Goal: Transaction & Acquisition: Purchase product/service

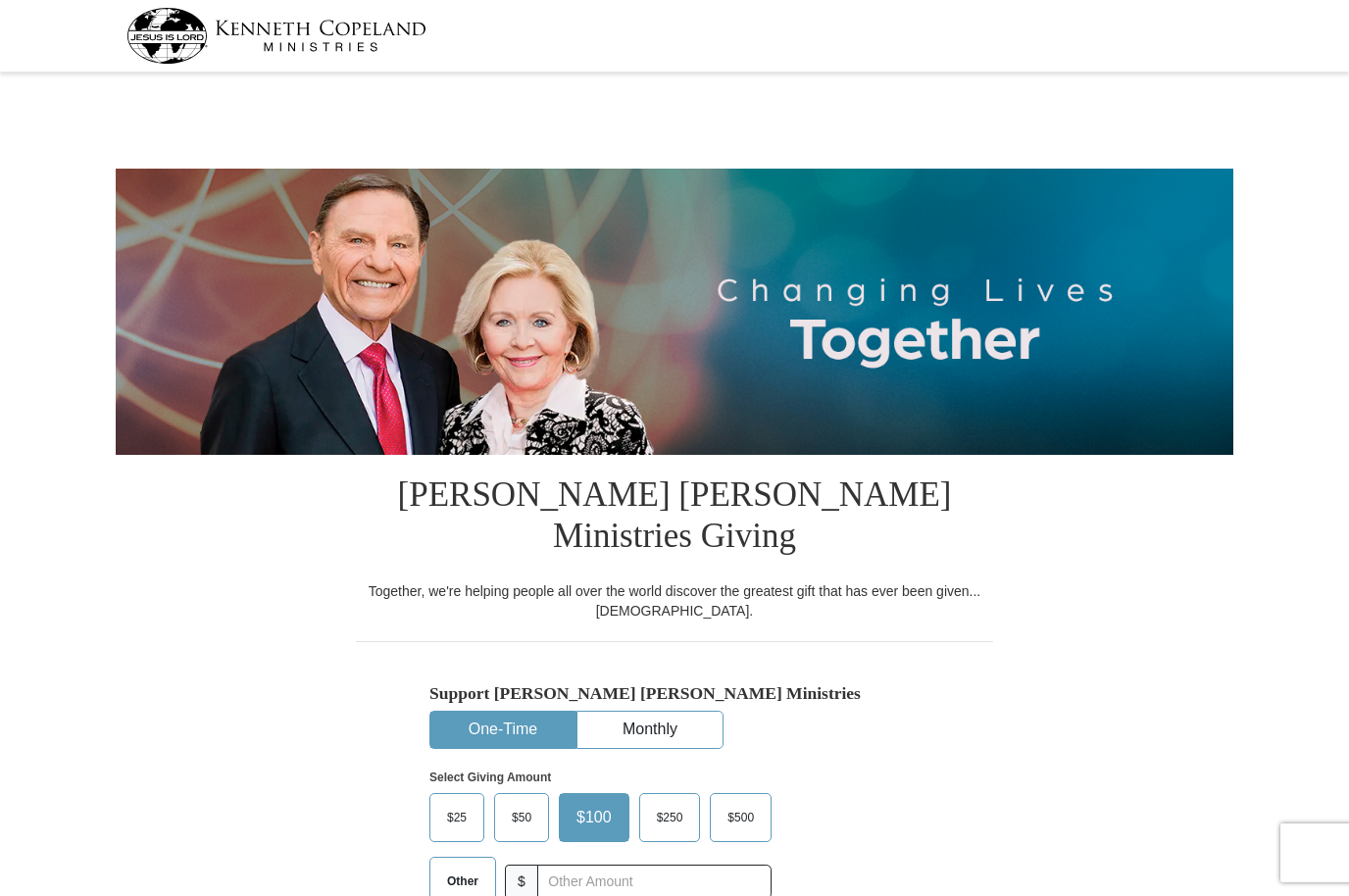
select select "LA"
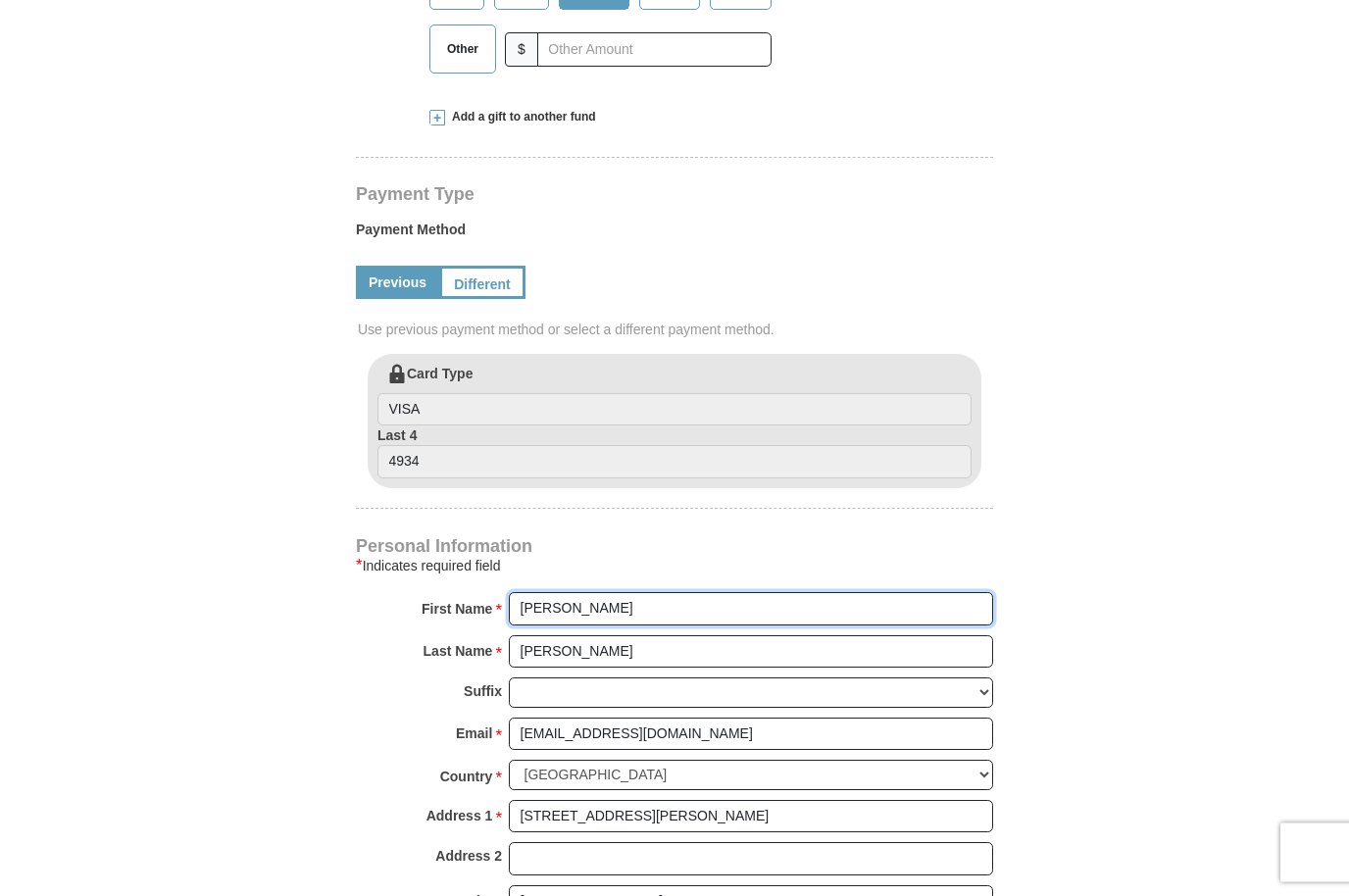
click at [609, 593] on input "[PERSON_NAME]" at bounding box center [750, 610] width 484 height 34
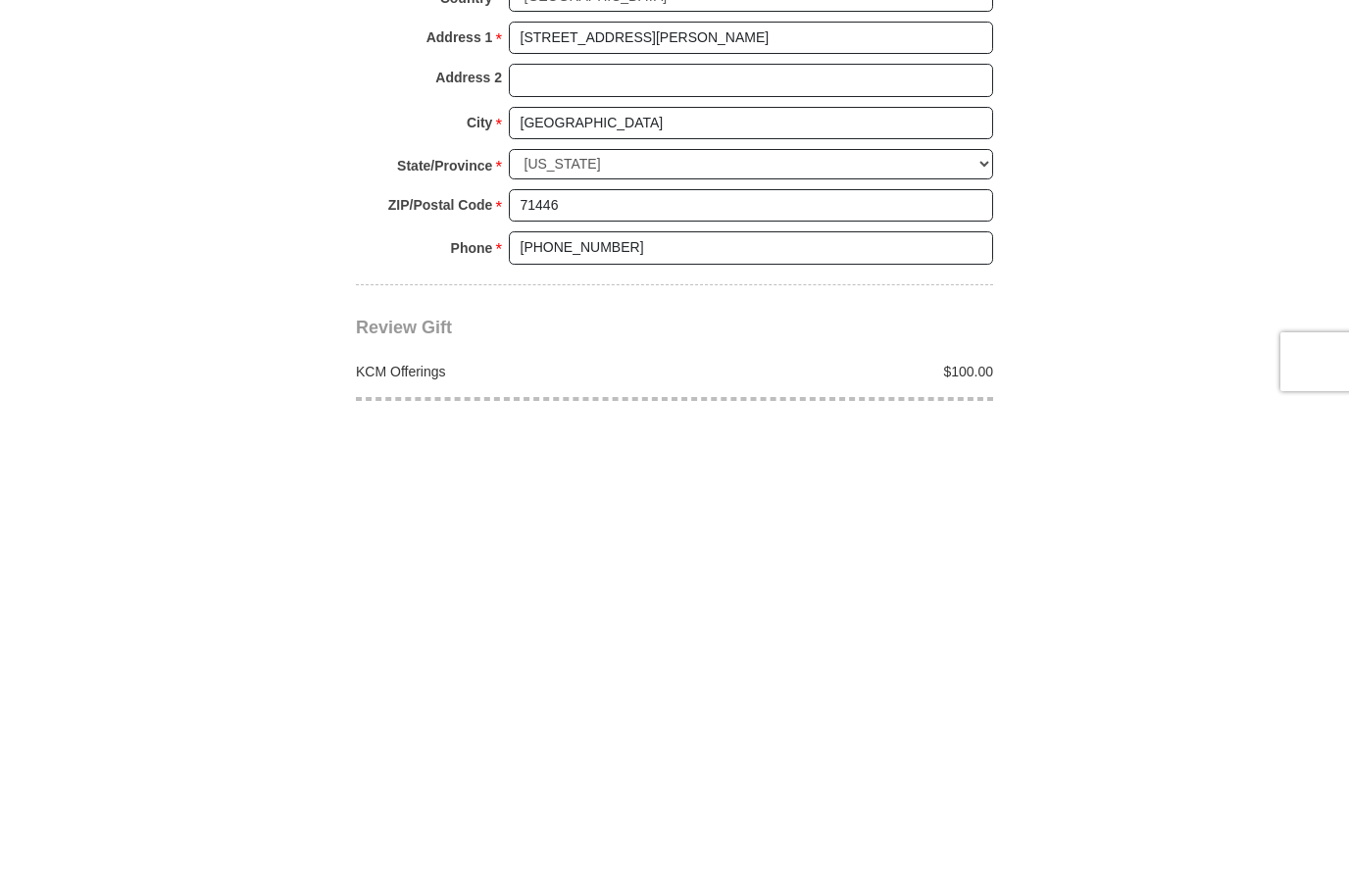
scroll to position [1611, 0]
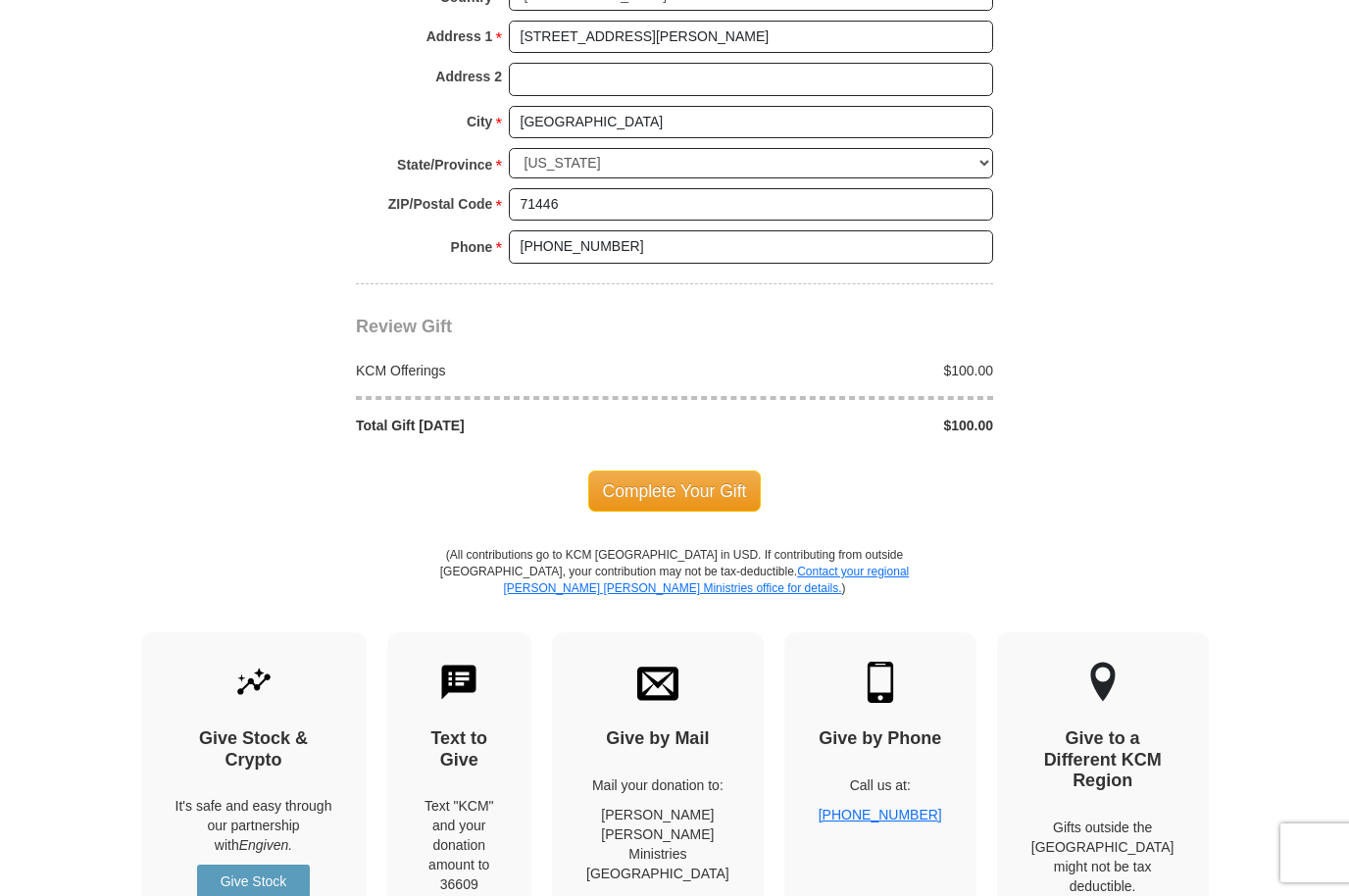
type input "[PERSON_NAME] and [PERSON_NAME]"
click at [708, 471] on span "Complete Your Gift" at bounding box center [674, 491] width 174 height 41
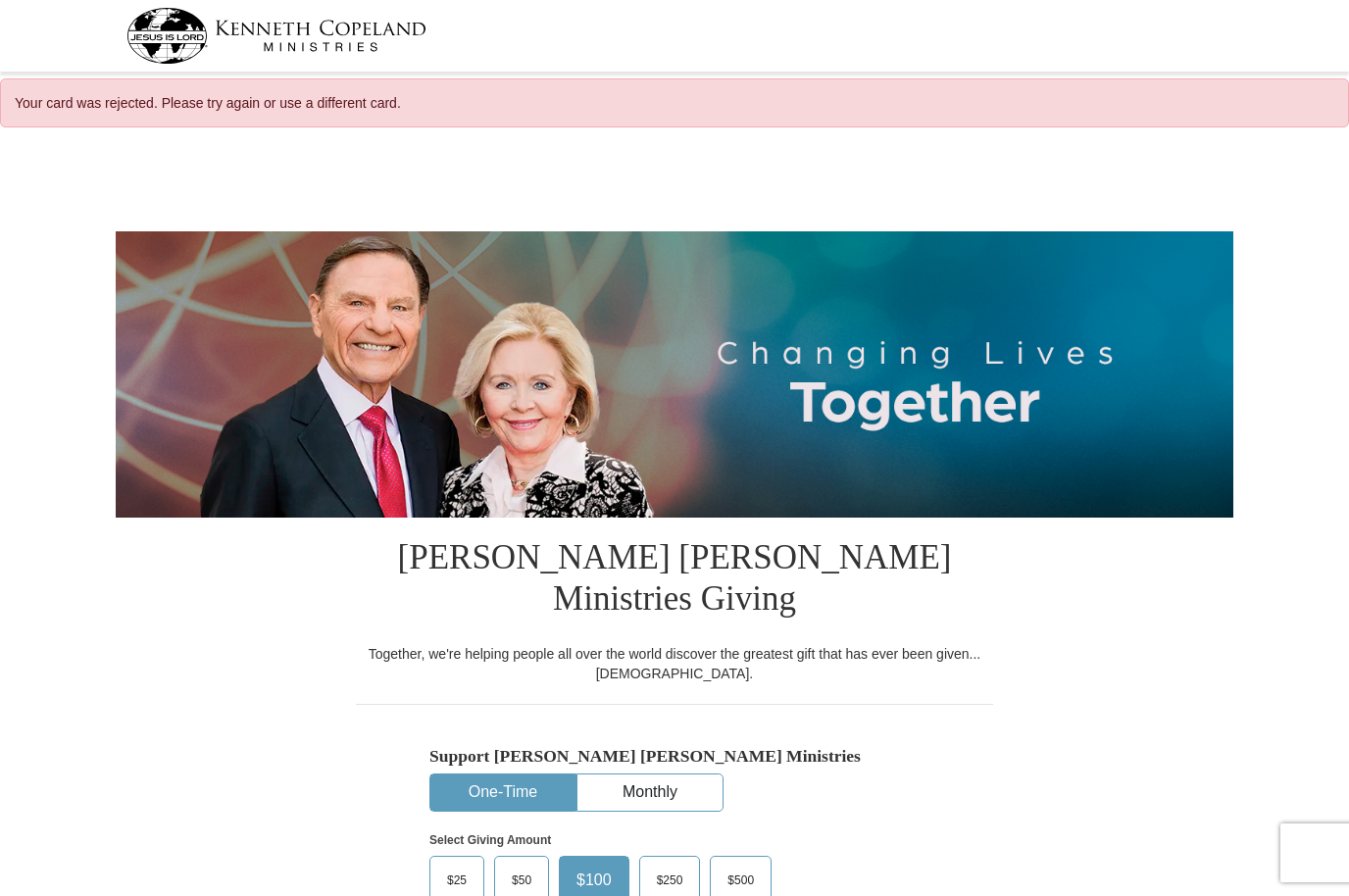
select select "LA"
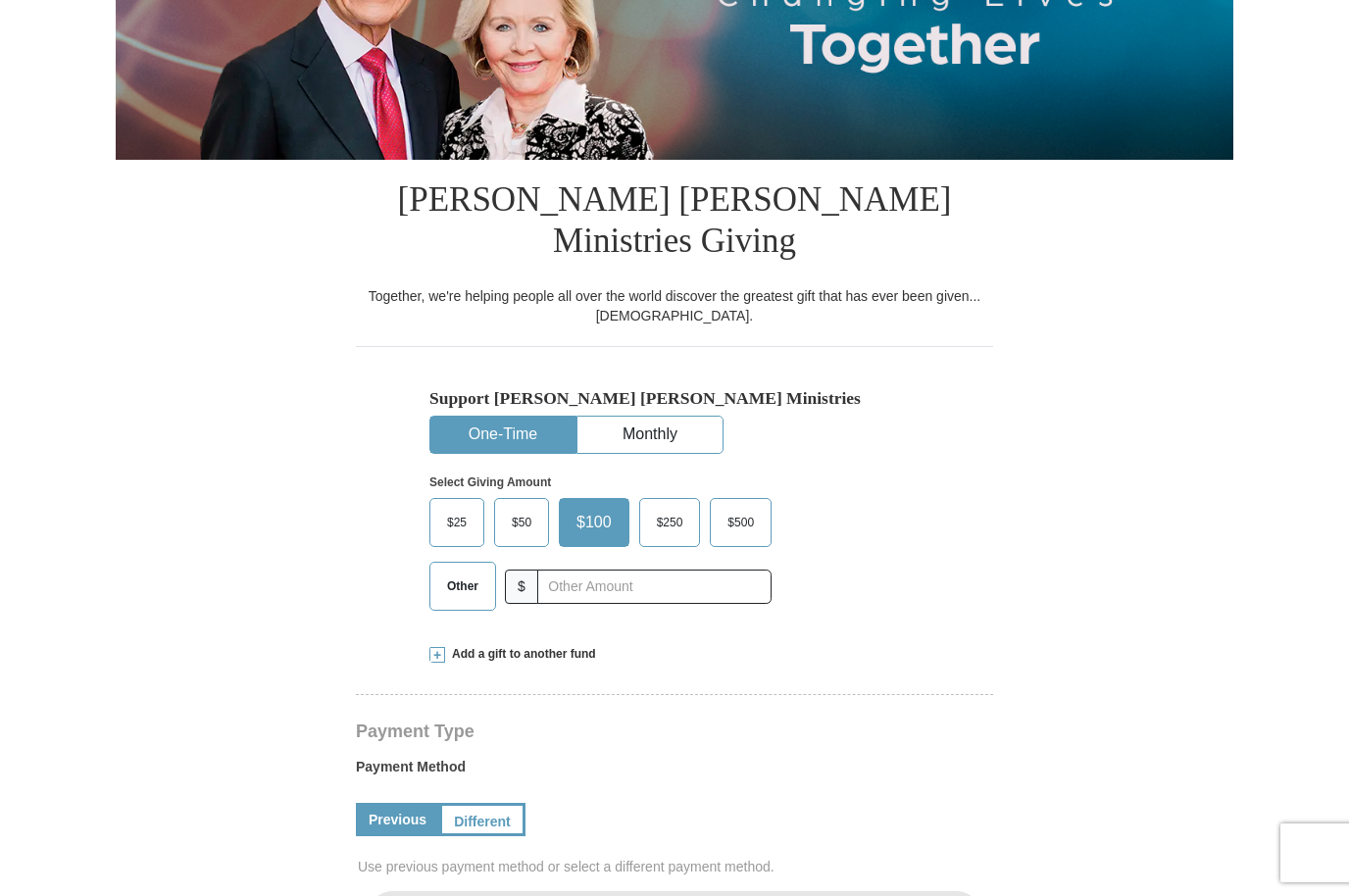
select select "LA"
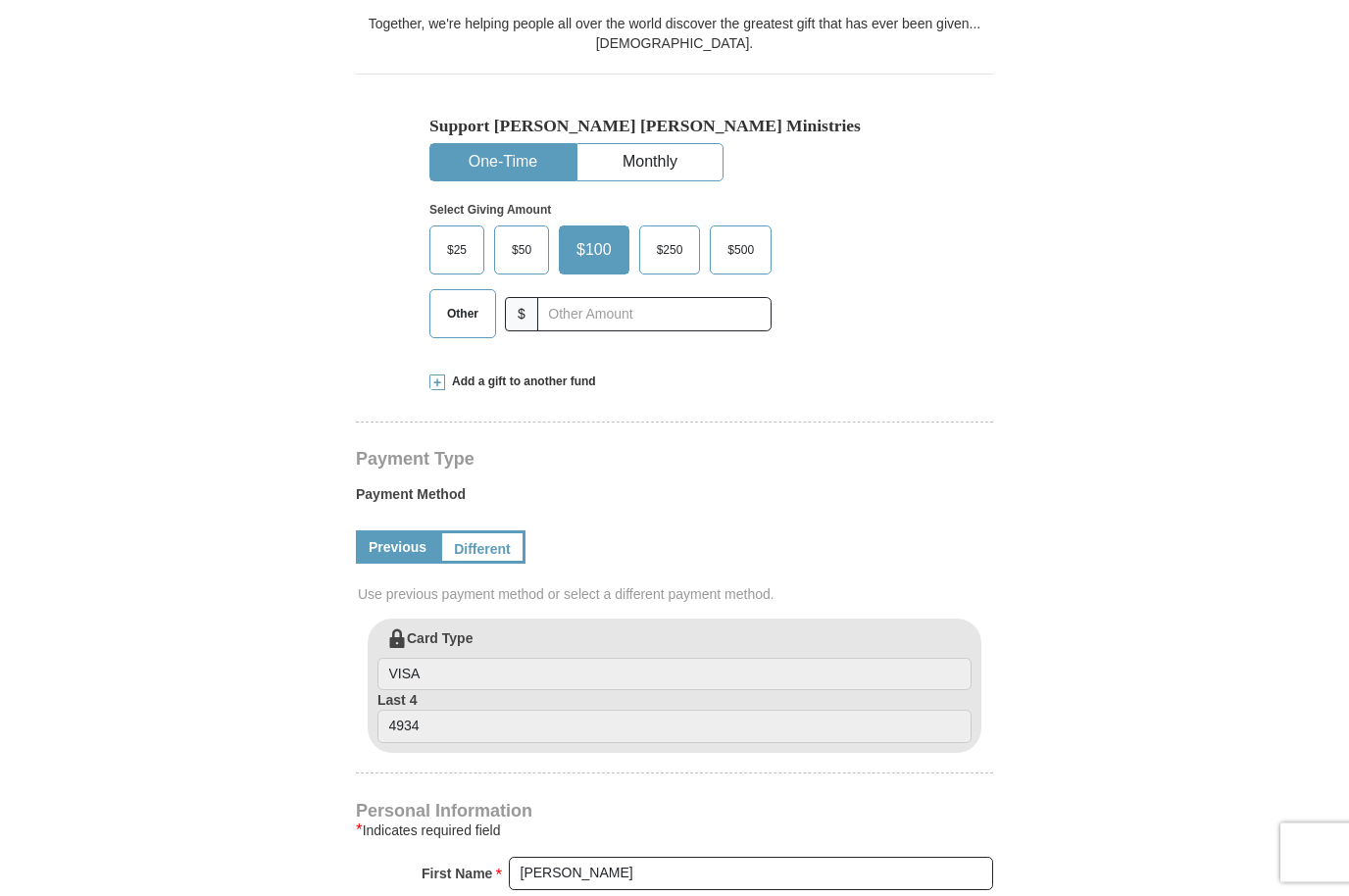
scroll to position [567, 0]
click at [491, 530] on link "Different" at bounding box center [482, 547] width 86 height 34
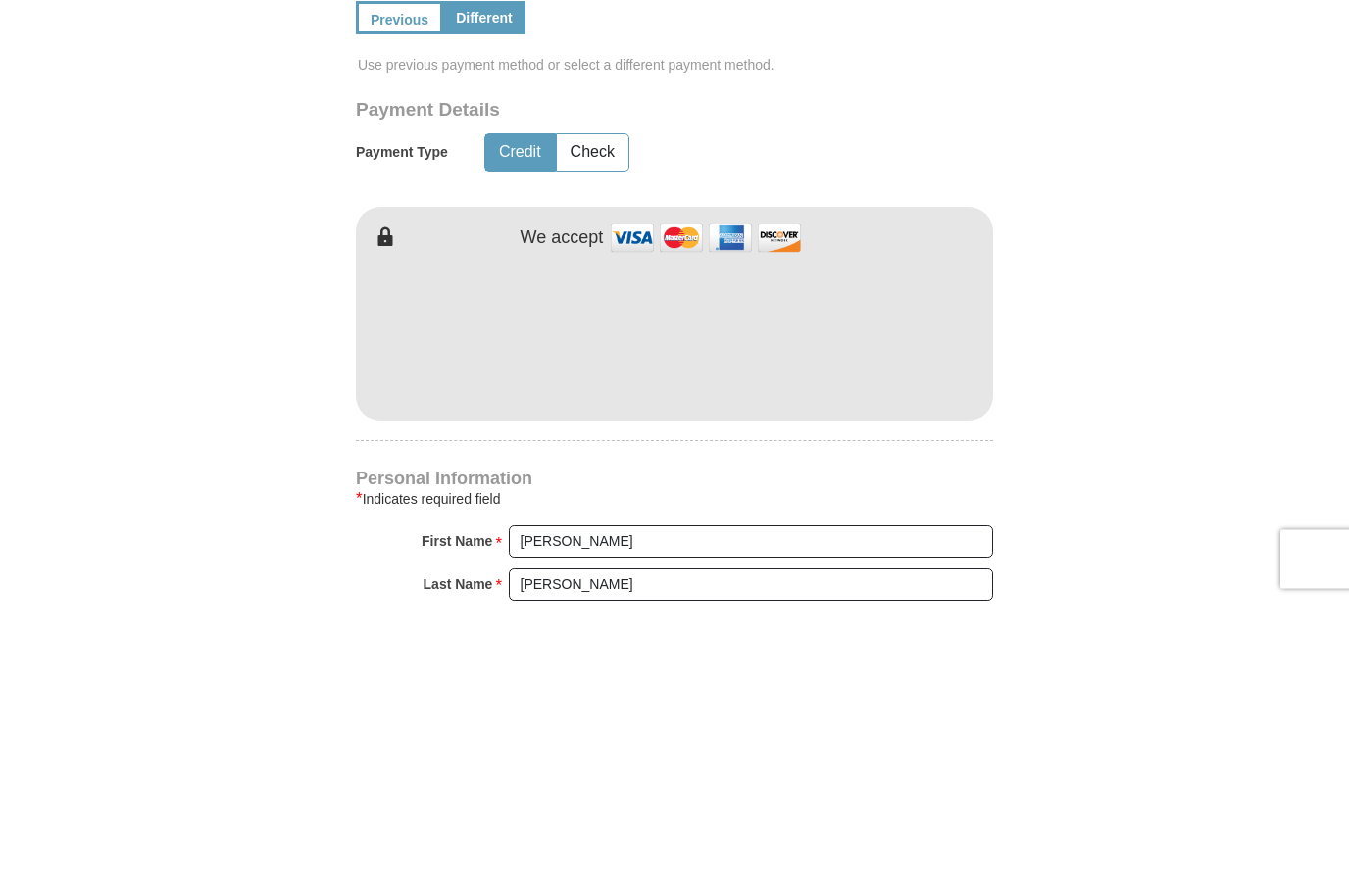
scroll to position [1097, 0]
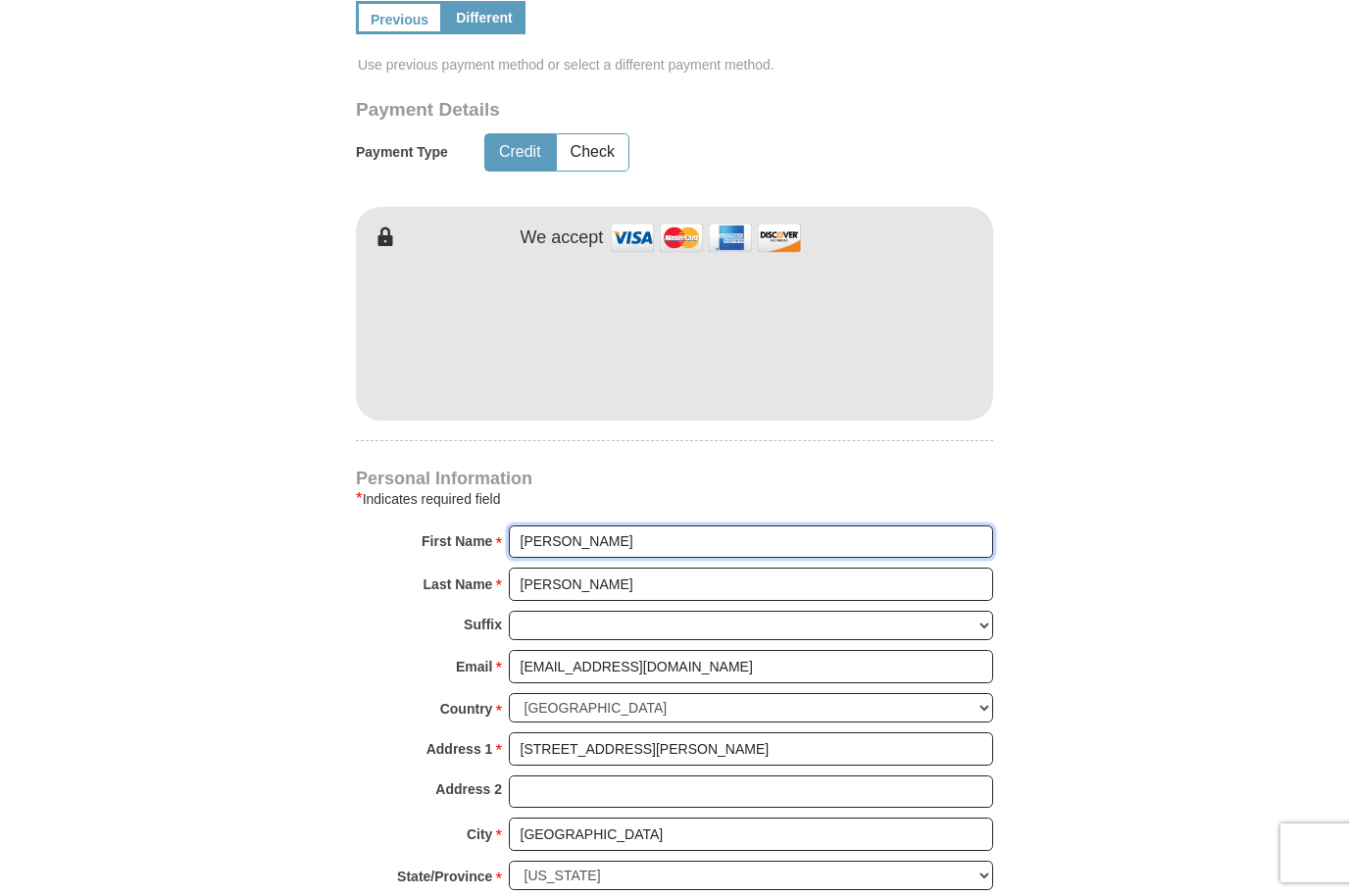
click at [625, 525] on input "[PERSON_NAME]" at bounding box center [750, 542] width 484 height 34
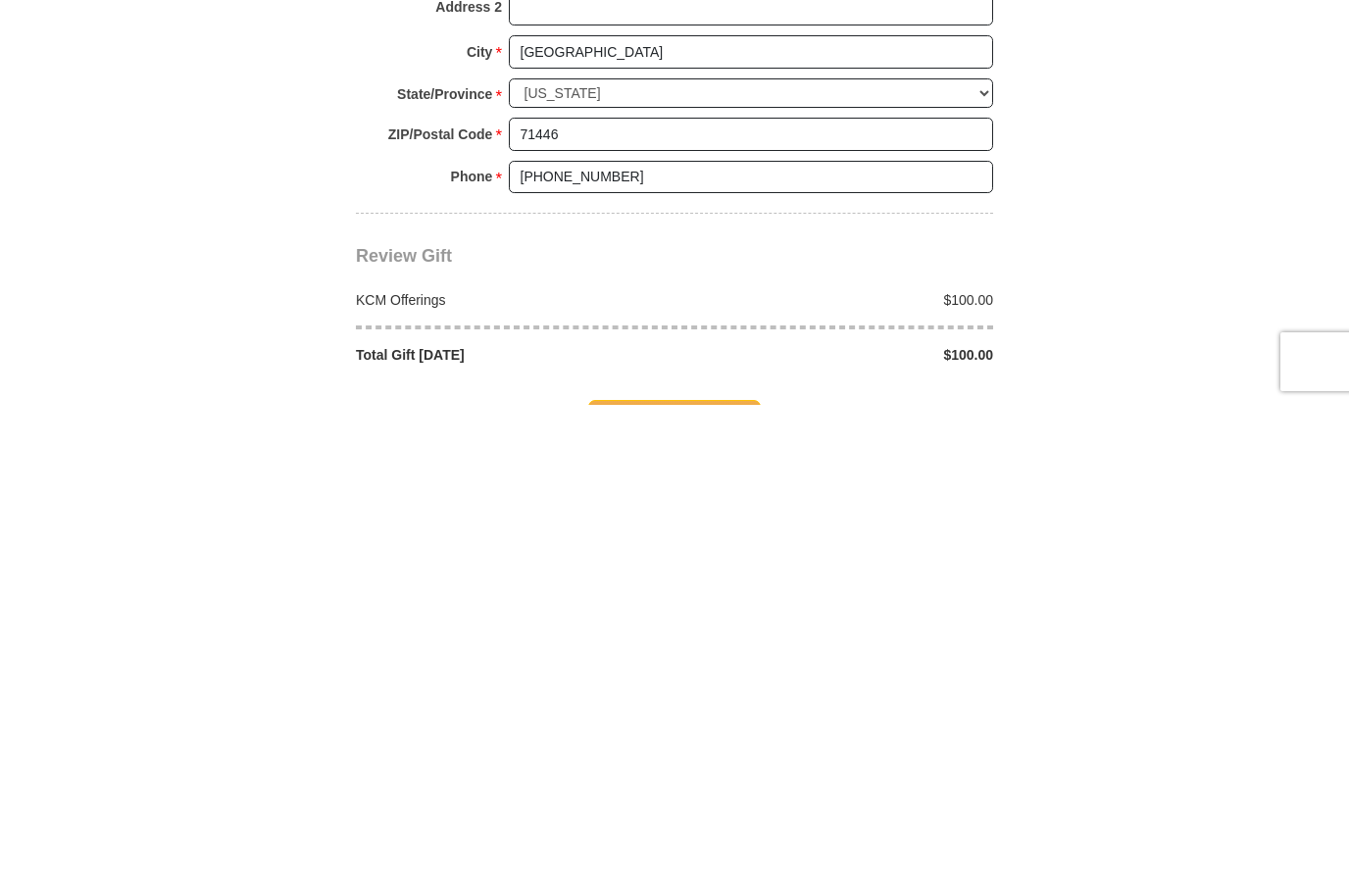
scroll to position [1405, 0]
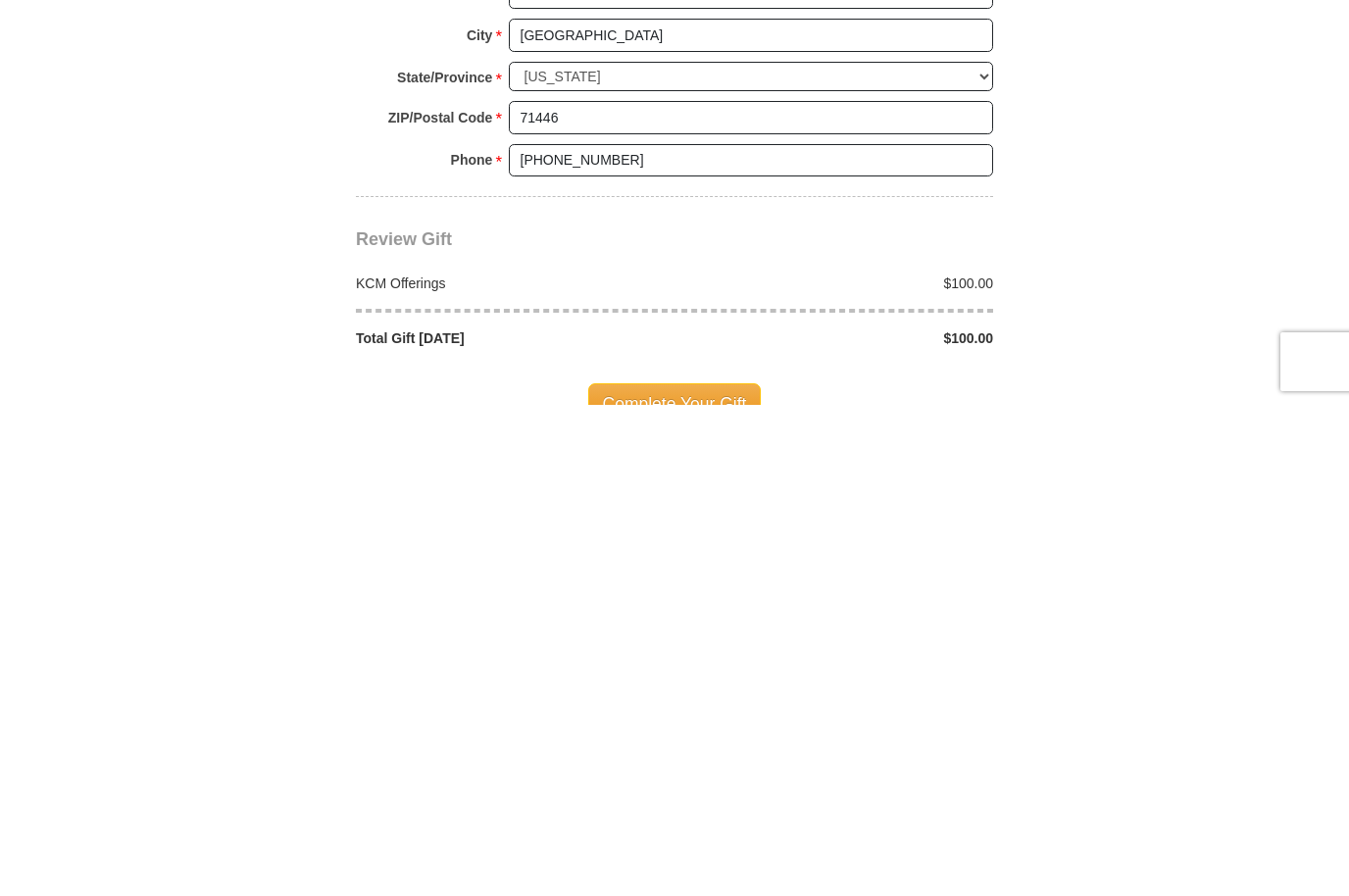
type input "[PERSON_NAME] and [PERSON_NAME]"
click at [710, 874] on span "Complete Your Gift" at bounding box center [674, 894] width 174 height 41
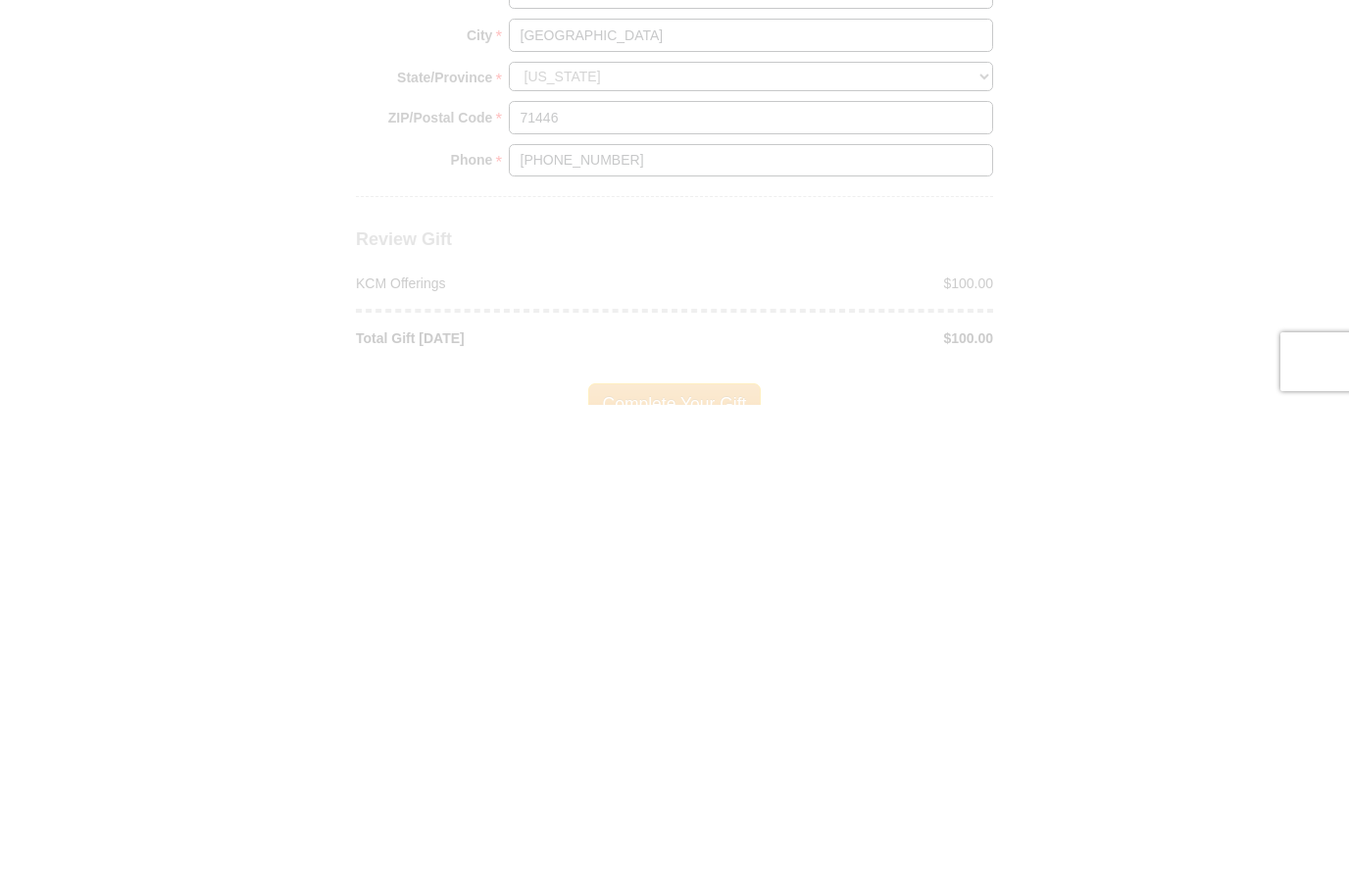
scroll to position [1896, 0]
